Goal: Task Accomplishment & Management: Complete application form

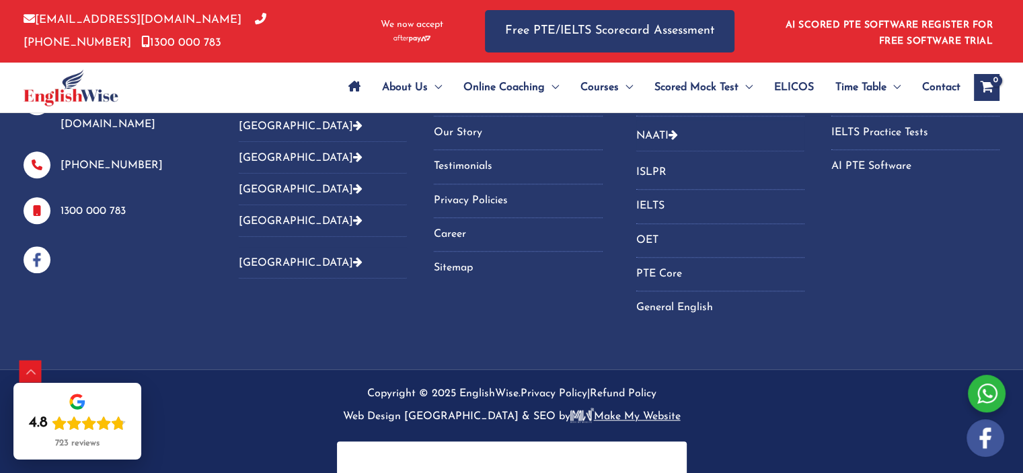
scroll to position [897, 0]
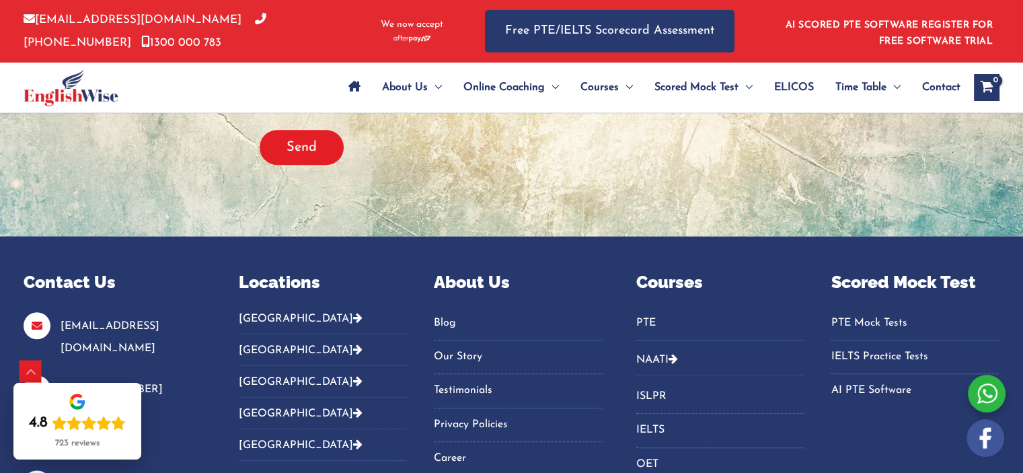
click at [256, 435] on button "[GEOGRAPHIC_DATA]" at bounding box center [323, 445] width 168 height 32
click at [353, 441] on icon "Footer Widget 2" at bounding box center [357, 444] width 9 height 11
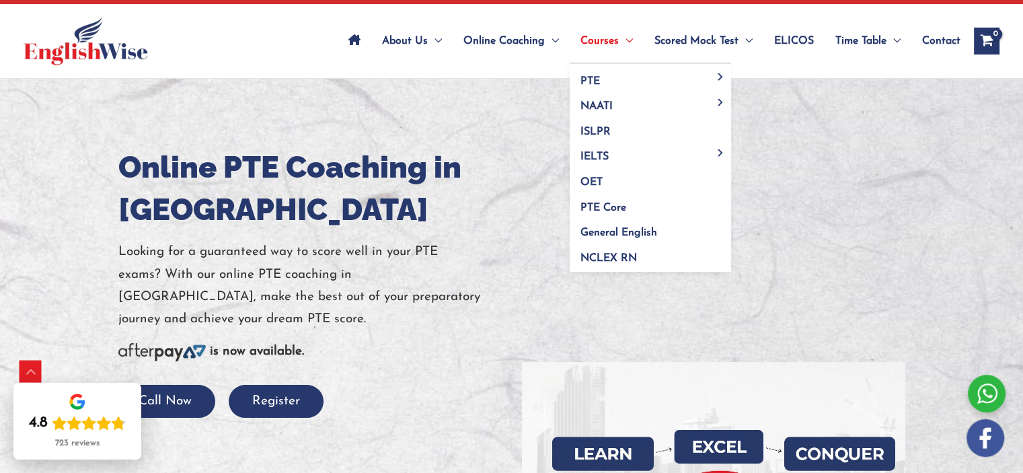
scroll to position [20, 0]
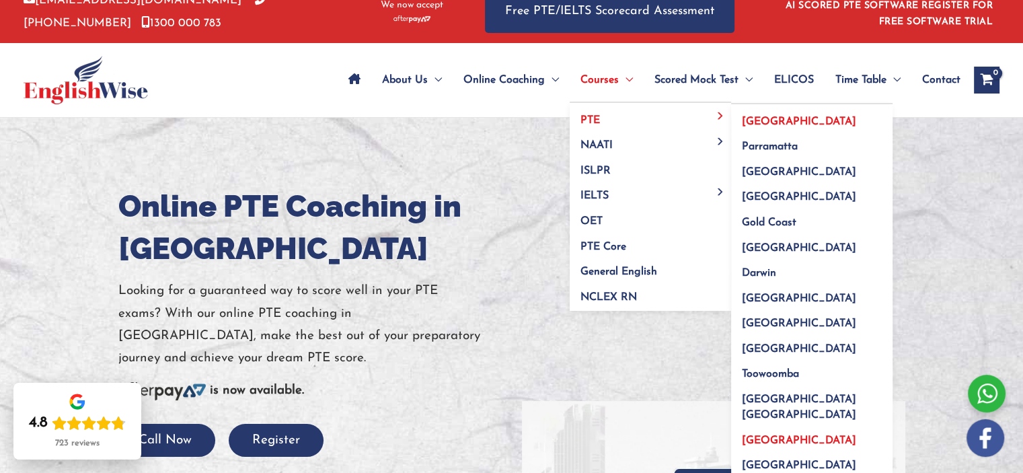
click at [745, 122] on span "[GEOGRAPHIC_DATA]" at bounding box center [799, 121] width 114 height 11
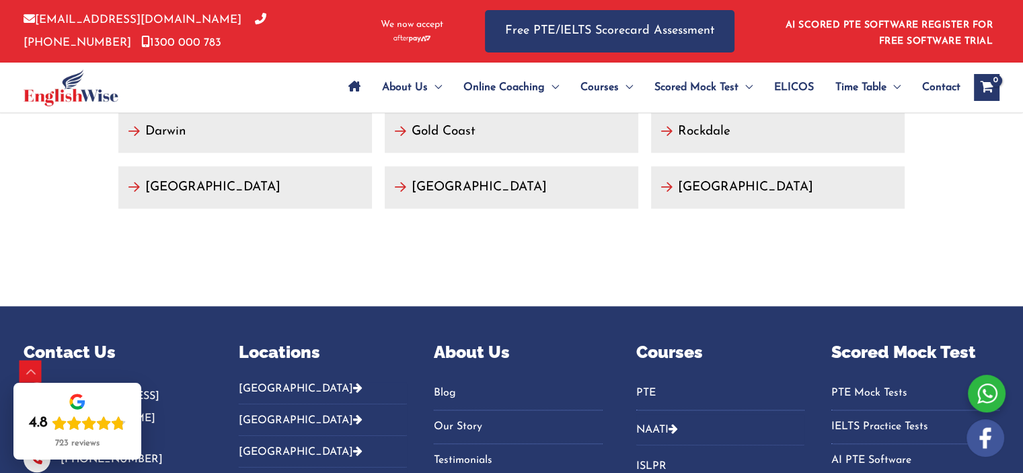
scroll to position [6485, 0]
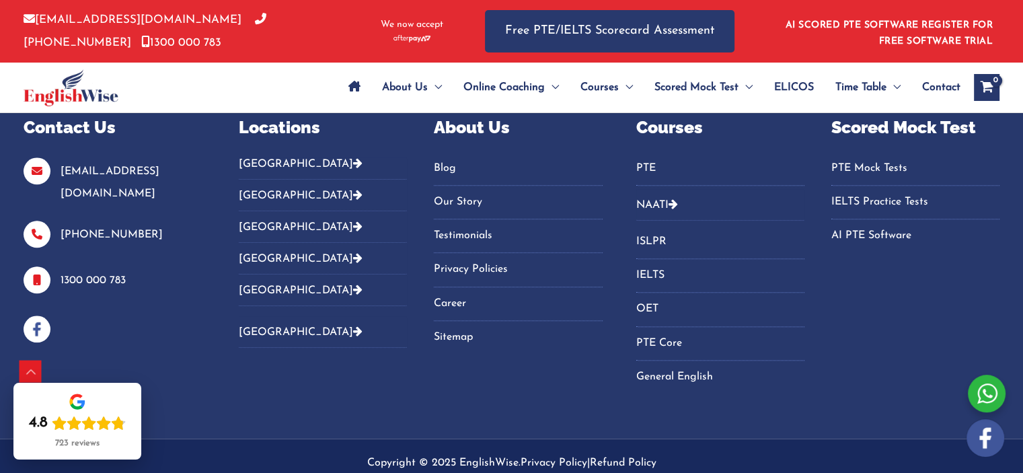
click at [452, 293] on link "Career" at bounding box center [518, 304] width 168 height 22
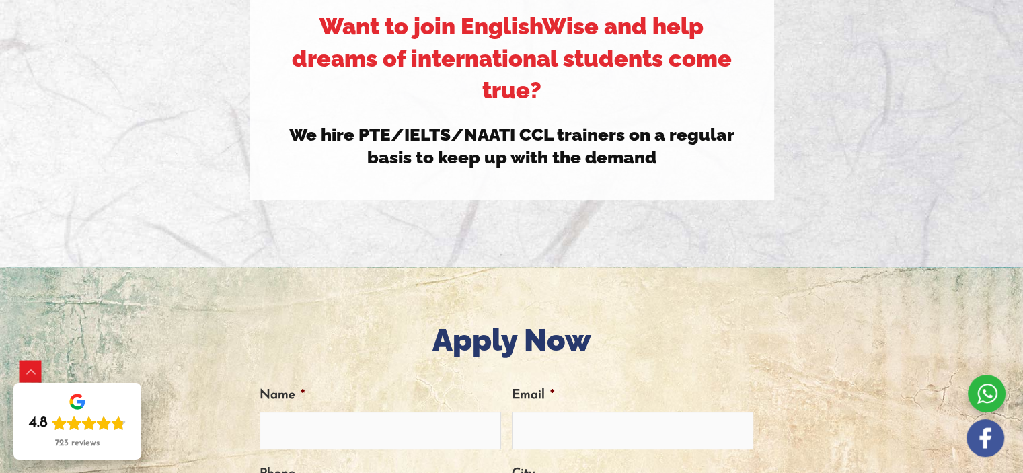
scroll to position [448, 0]
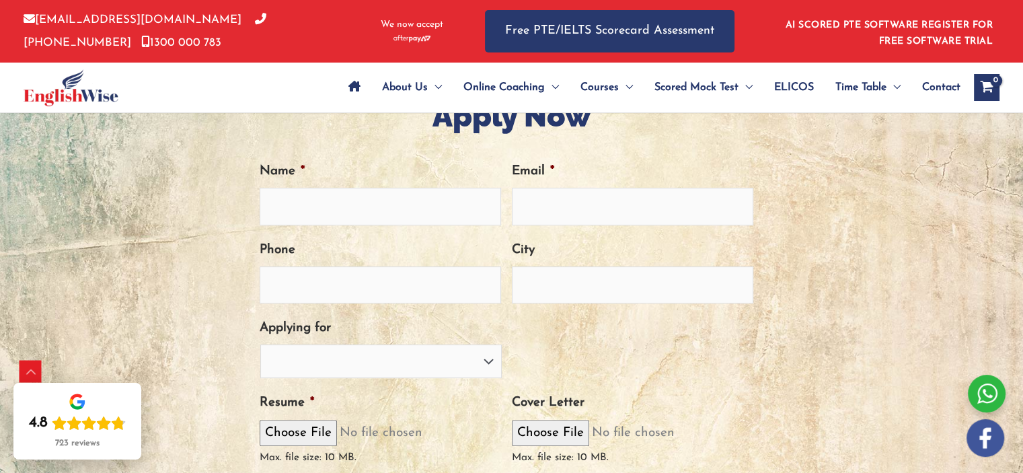
click at [986, 396] on div at bounding box center [987, 394] width 38 height 38
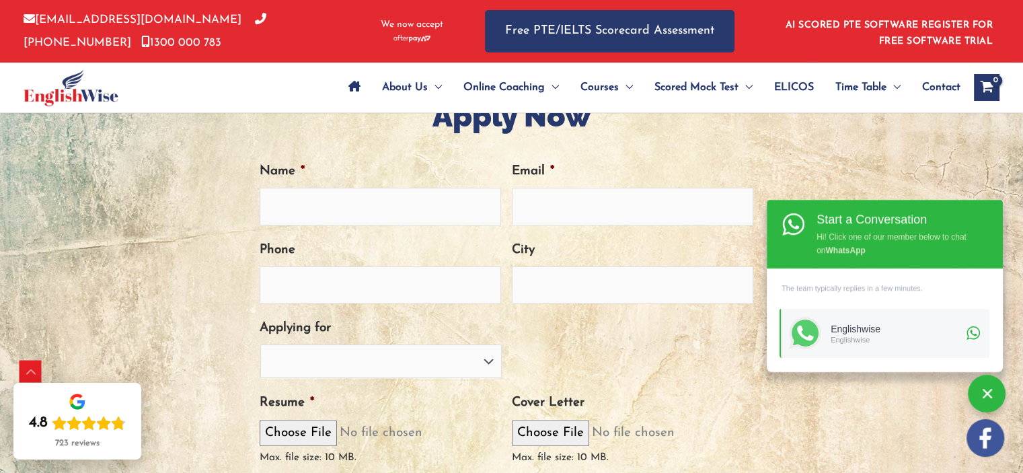
click at [832, 289] on div "The team typically replies in a few minutes." at bounding box center [885, 288] width 210 height 22
click at [708, 367] on div "PTE Trainer IELTS Trainer NAATI Trainer OET Trainer PTE/NAATI/IELTS Sales Consu…" at bounding box center [507, 361] width 494 height 34
click at [852, 174] on div "Apply Now Name * Email * Phone City Applying for PTE Trainer IELTS Trainer NAAT…" at bounding box center [511, 364] width 787 height 535
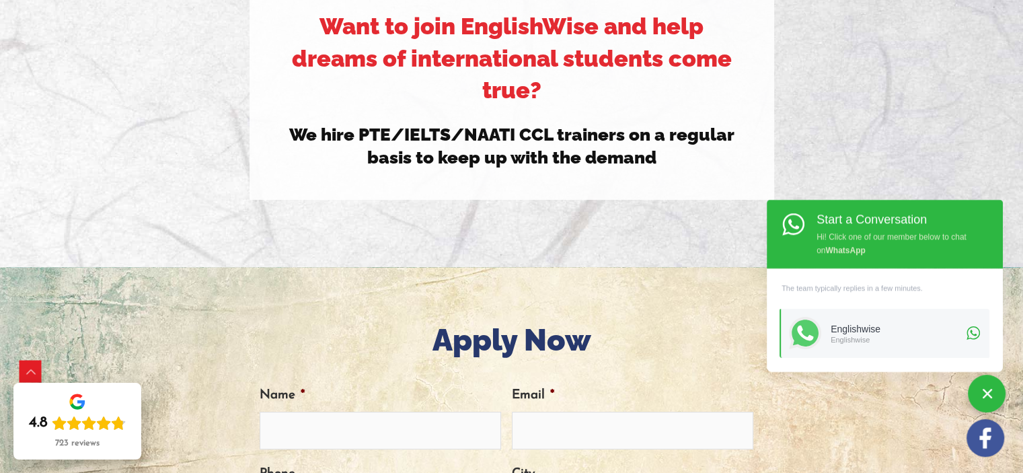
scroll to position [0, 0]
